Goal: Navigation & Orientation: Find specific page/section

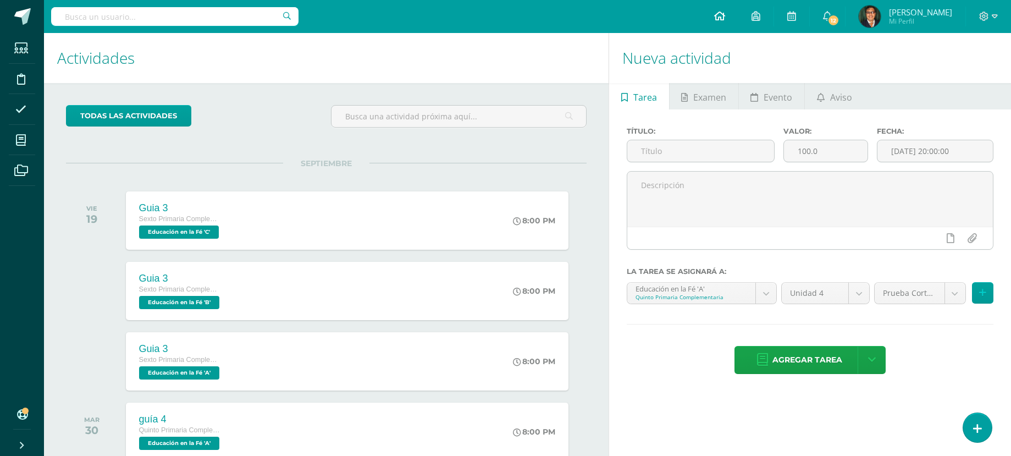
click at [712, 9] on link at bounding box center [719, 16] width 37 height 33
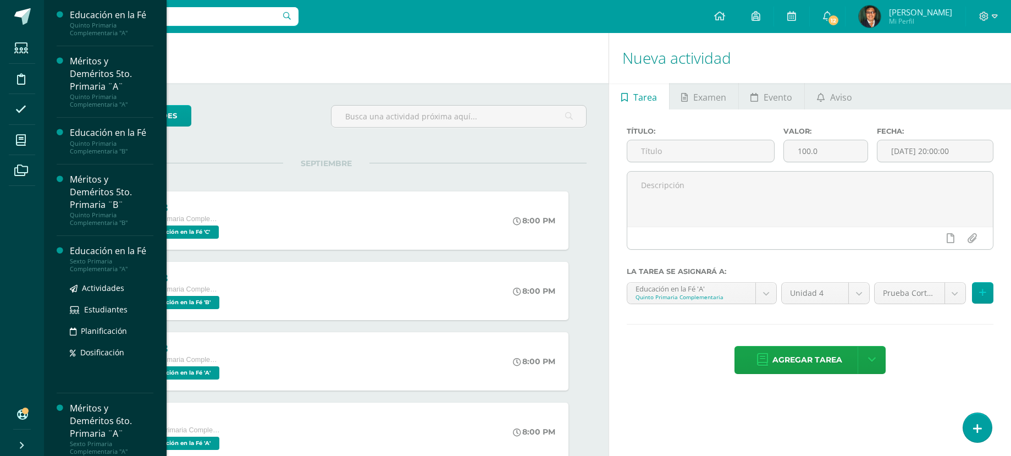
click at [129, 268] on div "Sexto Primaria Complementaria "A"" at bounding box center [112, 264] width 84 height 15
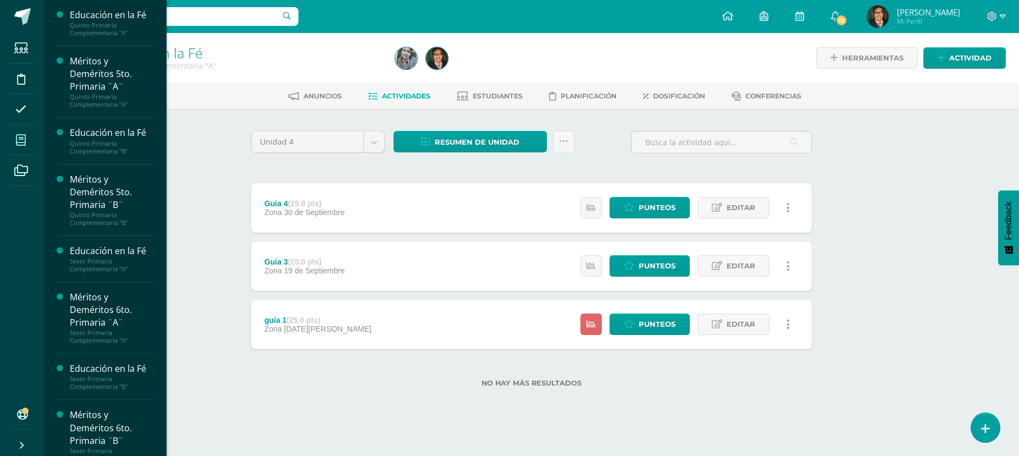
click at [24, 140] on icon at bounding box center [21, 140] width 10 height 11
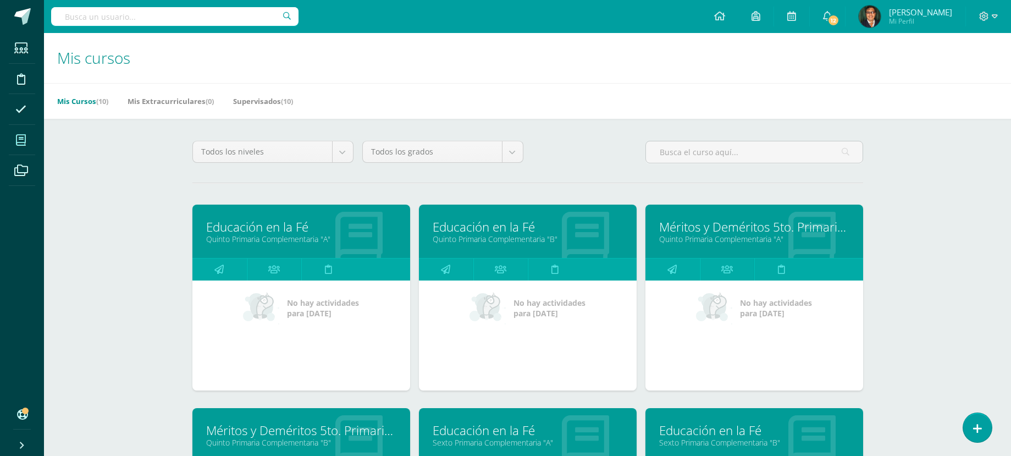
scroll to position [110, 0]
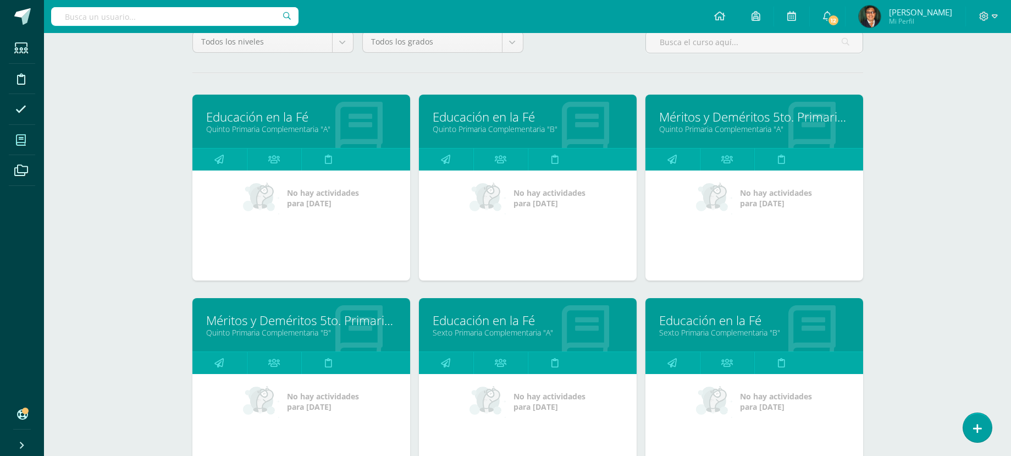
click at [524, 327] on link "Sexto Primaria Complementaria "A"" at bounding box center [528, 332] width 190 height 10
click at [718, 322] on link "Educación en la Fé" at bounding box center [754, 320] width 190 height 17
click at [715, 334] on link "Sexto Primaria Complementaria "B"" at bounding box center [754, 332] width 190 height 10
